Goal: Task Accomplishment & Management: Manage account settings

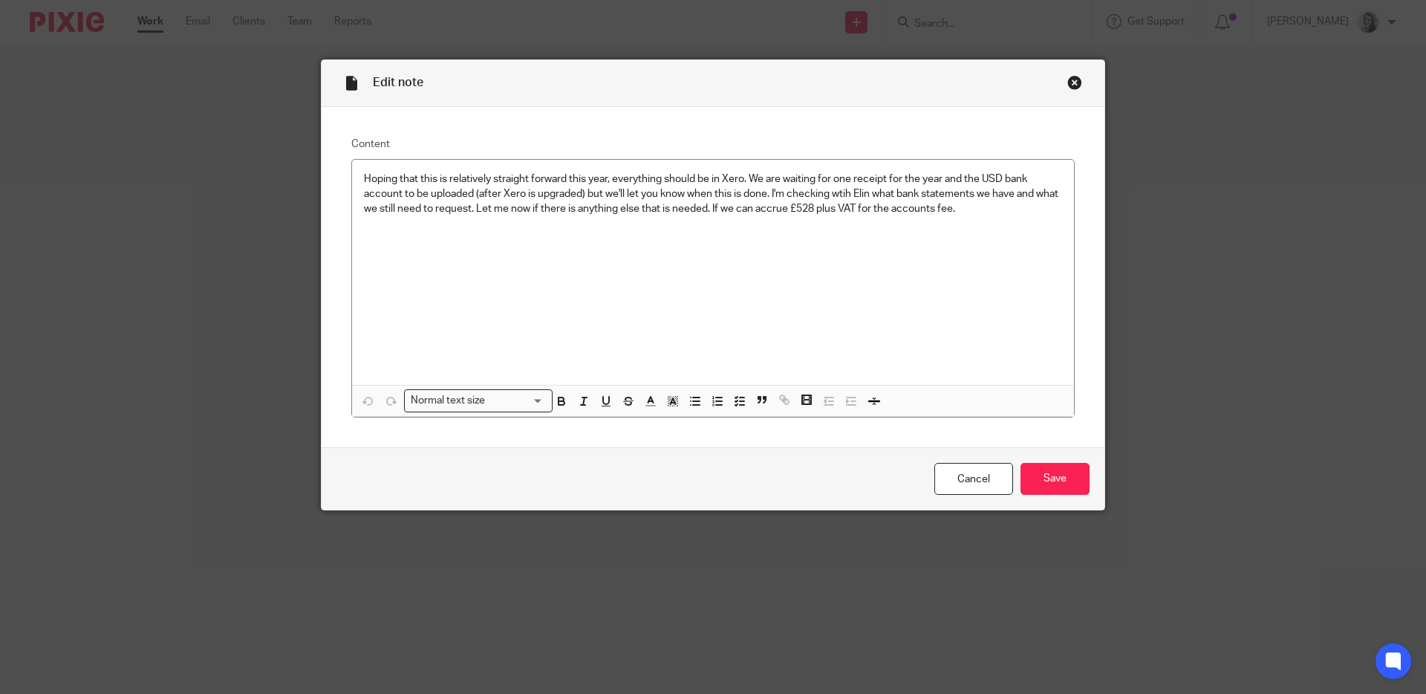
click at [1072, 77] on div "Close this dialog window" at bounding box center [1074, 82] width 15 height 15
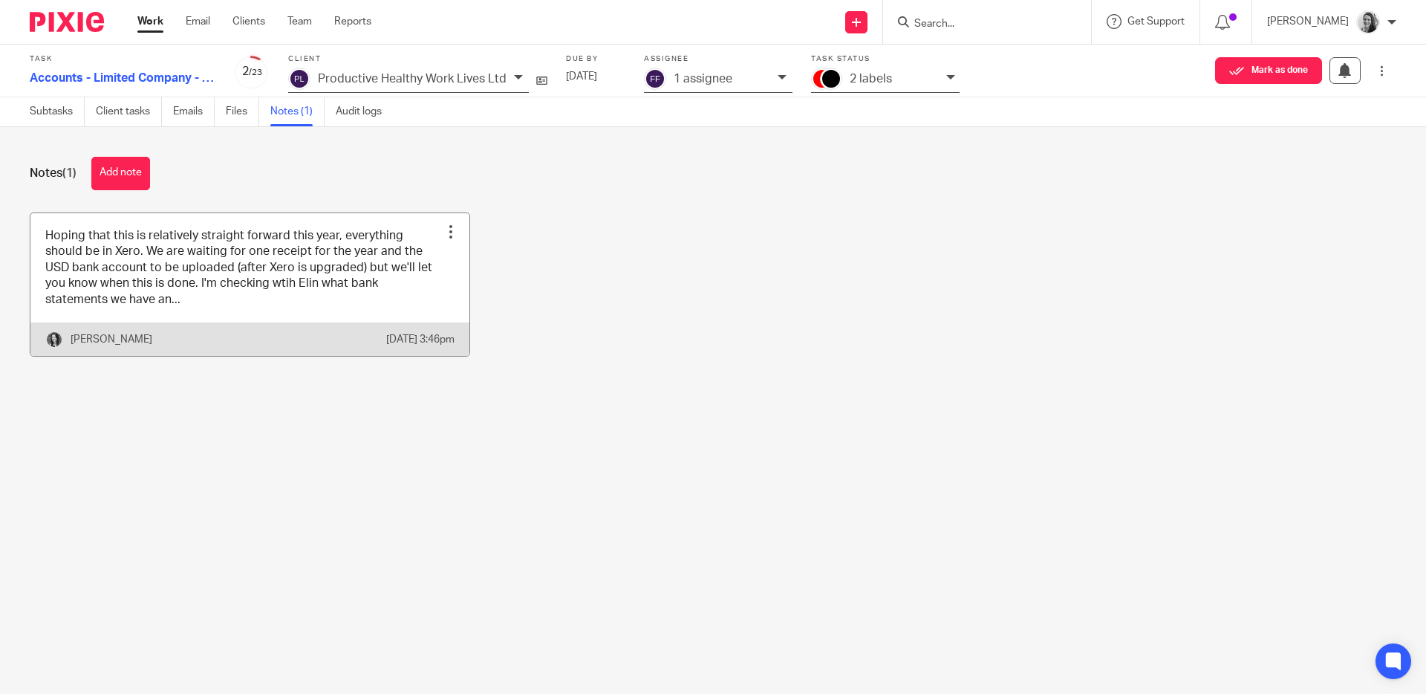
click at [314, 273] on link at bounding box center [249, 284] width 439 height 143
